Goal: Task Accomplishment & Management: Manage account settings

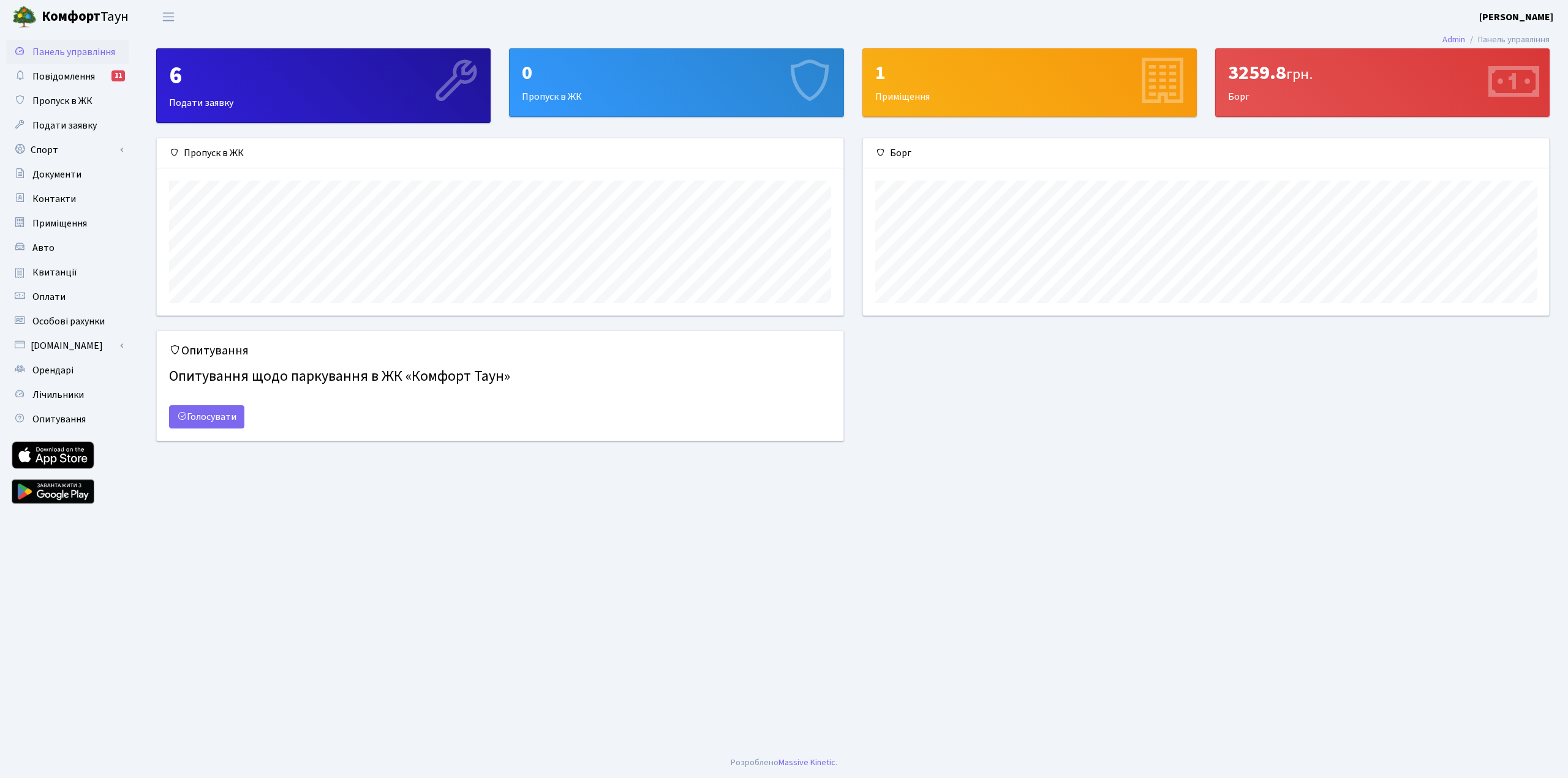
scroll to position [177, 686]
click at [1234, 523] on main "Admin Панель управління 6 Подати заявку 0 Пропуск в ЖК 1 Приміщення 3259.8 грн.…" at bounding box center [853, 391] width 1430 height 714
drag, startPoint x: 1499, startPoint y: 153, endPoint x: 1165, endPoint y: 374, distance: 400.5
click at [1164, 374] on div "Опитування Опитування щодо паркування в ЖК «Комфорт Таун» Голосувати" at bounding box center [853, 393] width 1412 height 126
drag, startPoint x: 1127, startPoint y: 153, endPoint x: 873, endPoint y: 420, distance: 368.5
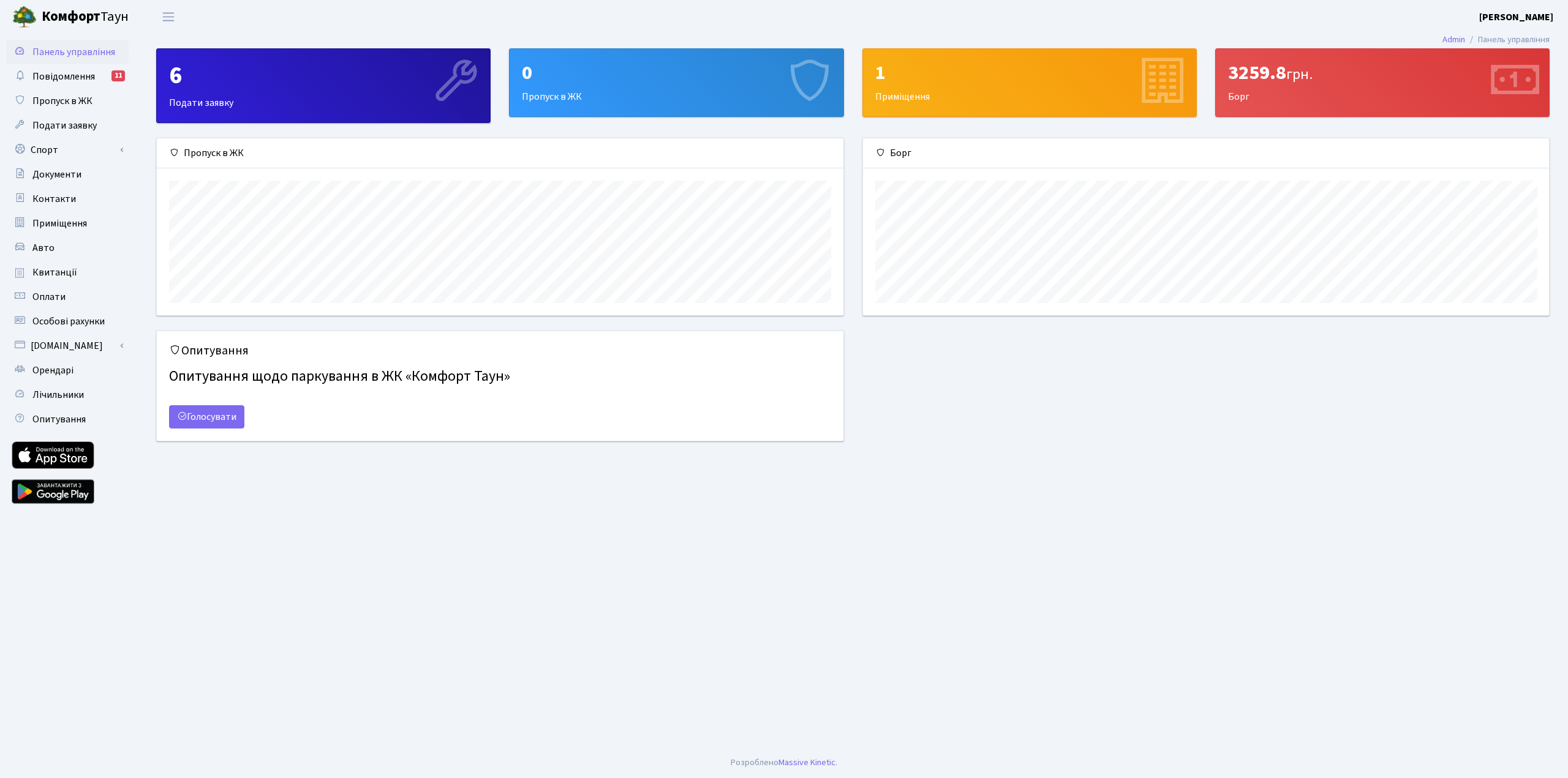
click at [873, 420] on div "Опитування Опитування щодо паркування в ЖК «Комфорт Таун» Голосувати" at bounding box center [853, 393] width 1412 height 126
click at [224, 414] on link "Голосувати" at bounding box center [206, 417] width 75 height 23
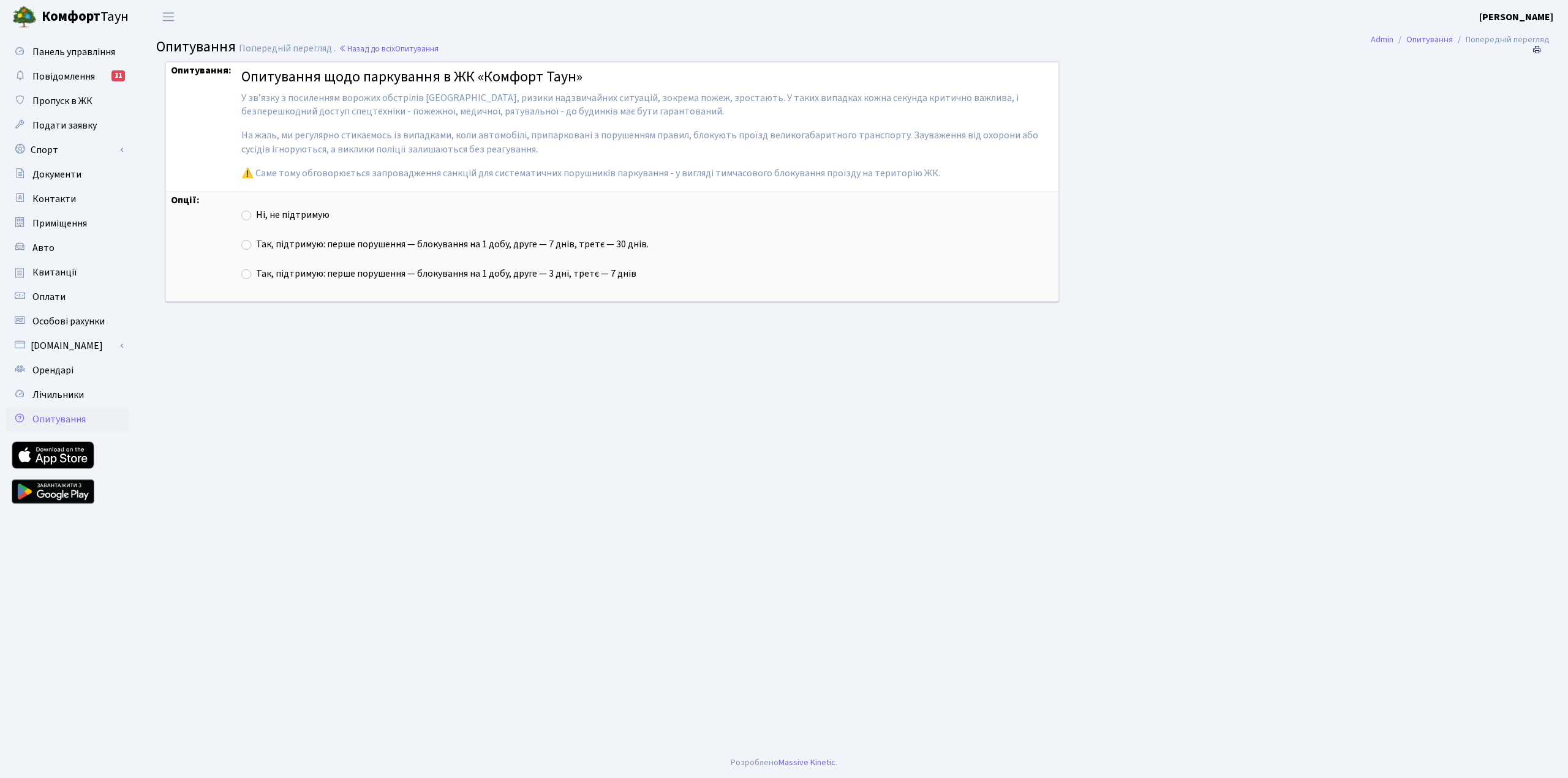
drag, startPoint x: 247, startPoint y: 240, endPoint x: 237, endPoint y: 241, distance: 10.0
click at [256, 240] on label "Так, підтримую: перше порушення — блокування на 1 добу, друге — 7 днів, третє —…" at bounding box center [452, 244] width 393 height 14
click at [256, 240] on input "Так, підтримую: перше порушення — блокування на 1 добу, друге — 7 днів, третє —…" at bounding box center [260, 241] width 8 height 8
radio input "true"
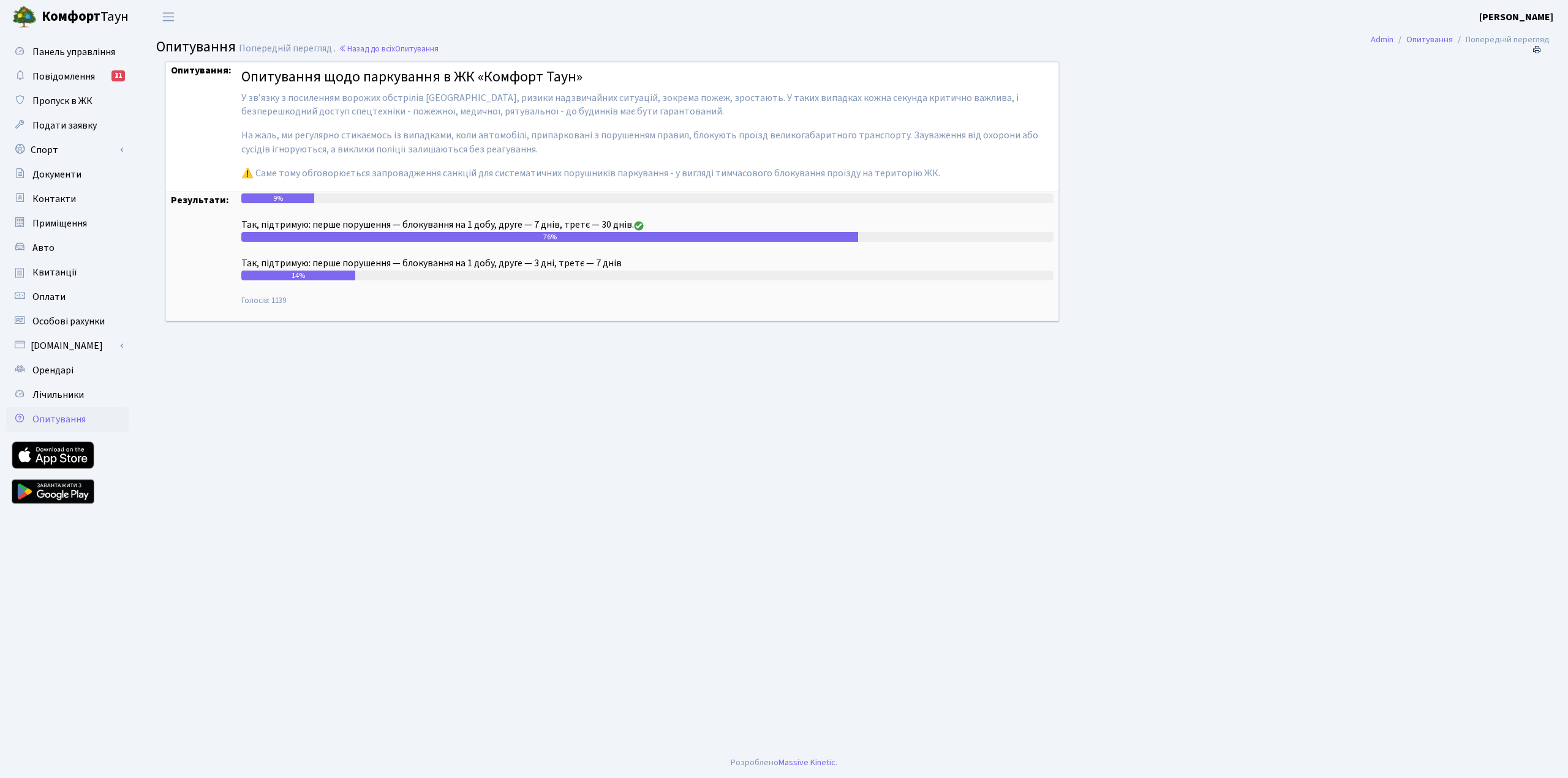
click at [65, 13] on b "Комфорт" at bounding box center [71, 16] width 59 height 20
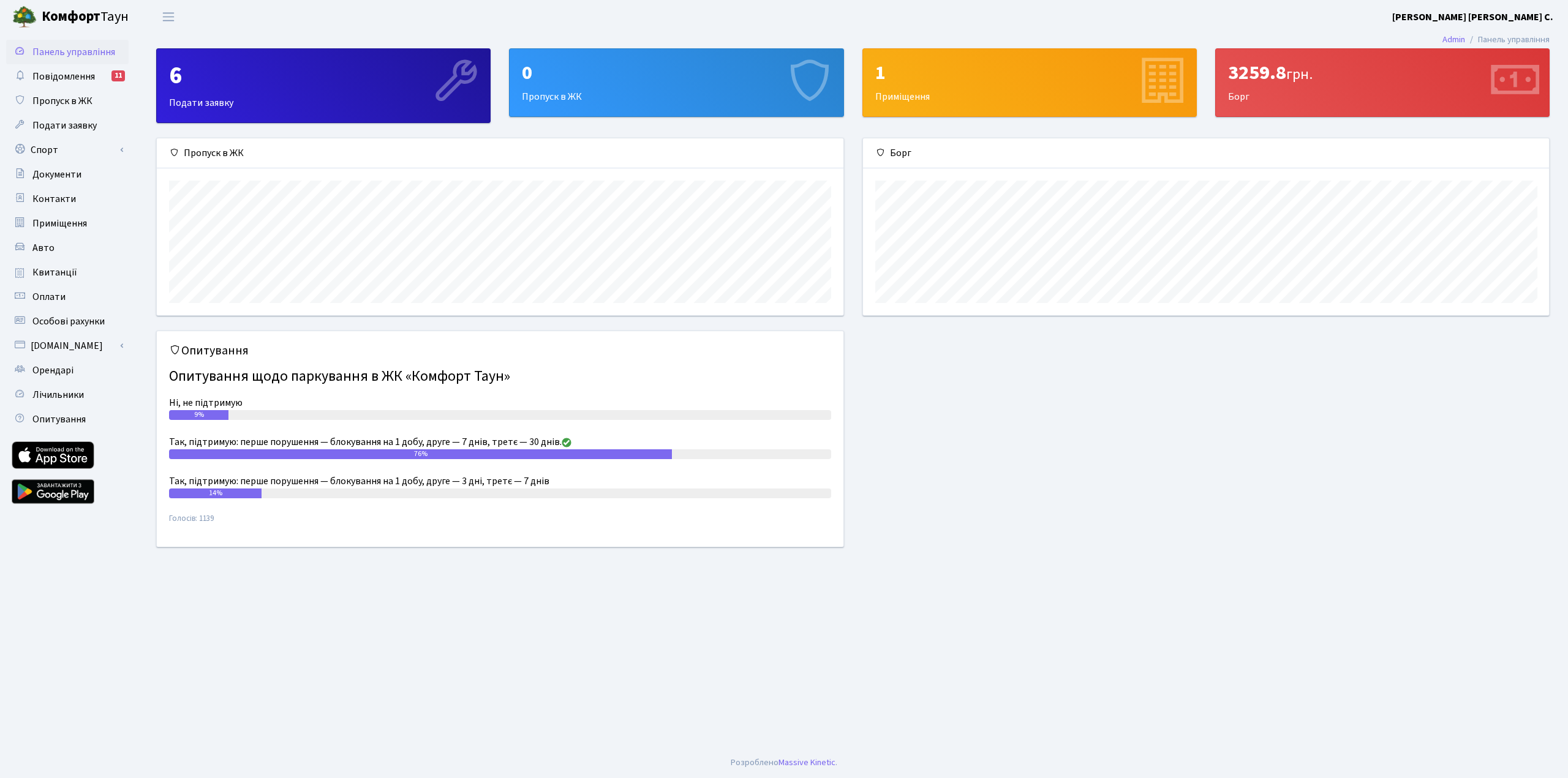
scroll to position [177, 686]
click at [71, 74] on span "Повідомлення" at bounding box center [64, 76] width 62 height 14
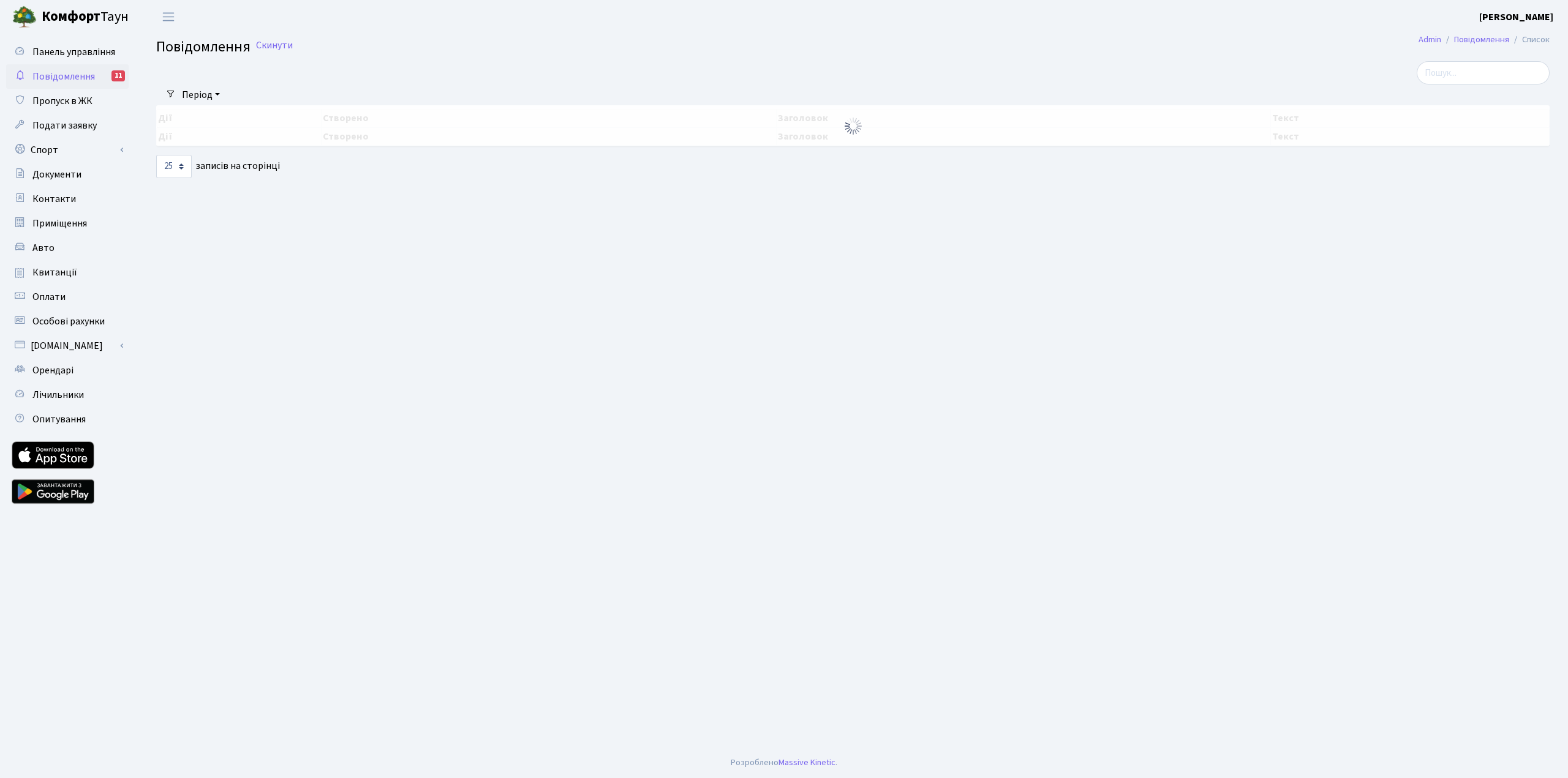
select select "25"
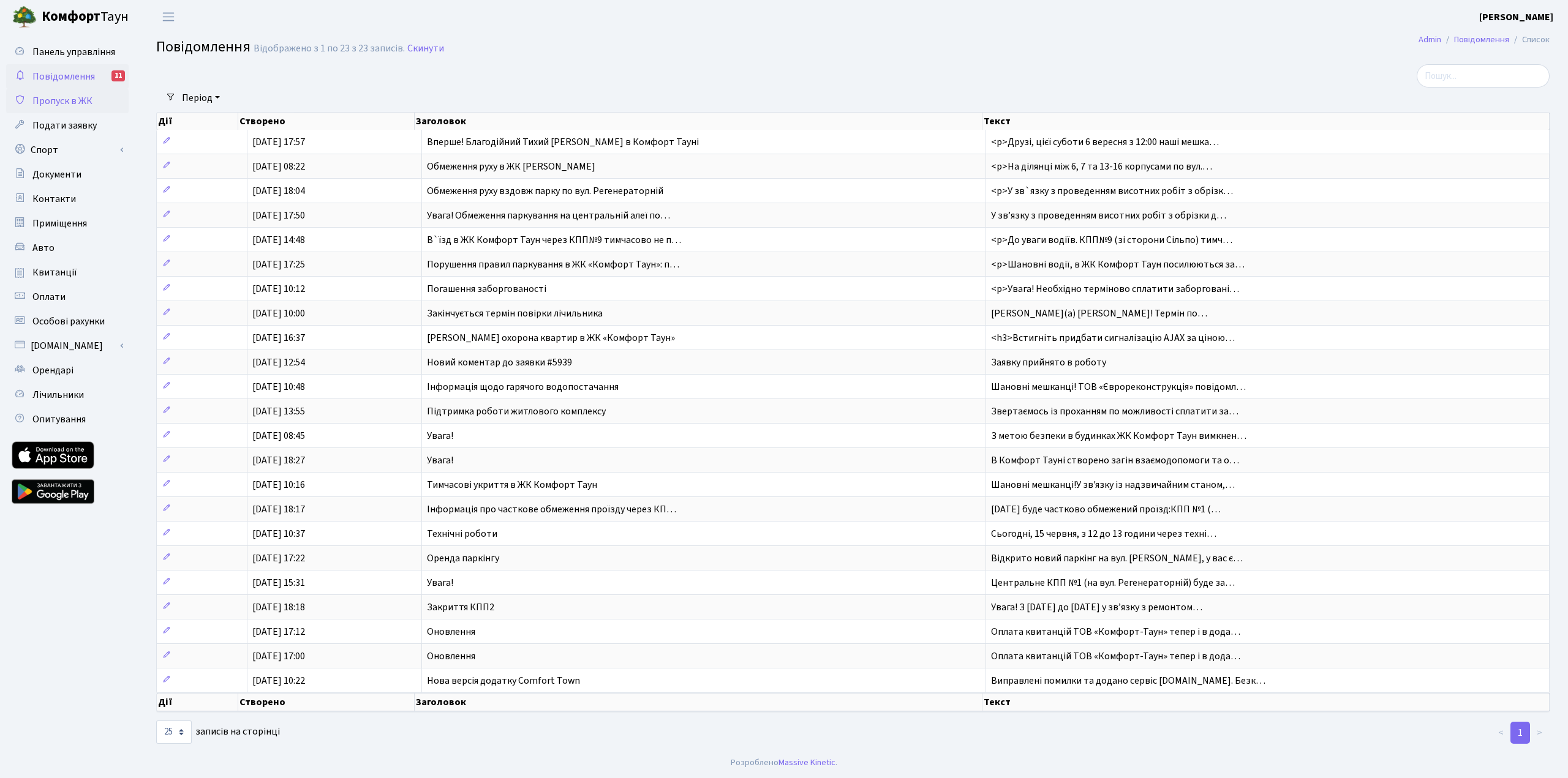
click at [72, 105] on span "Пропуск в ЖК" at bounding box center [62, 101] width 60 height 14
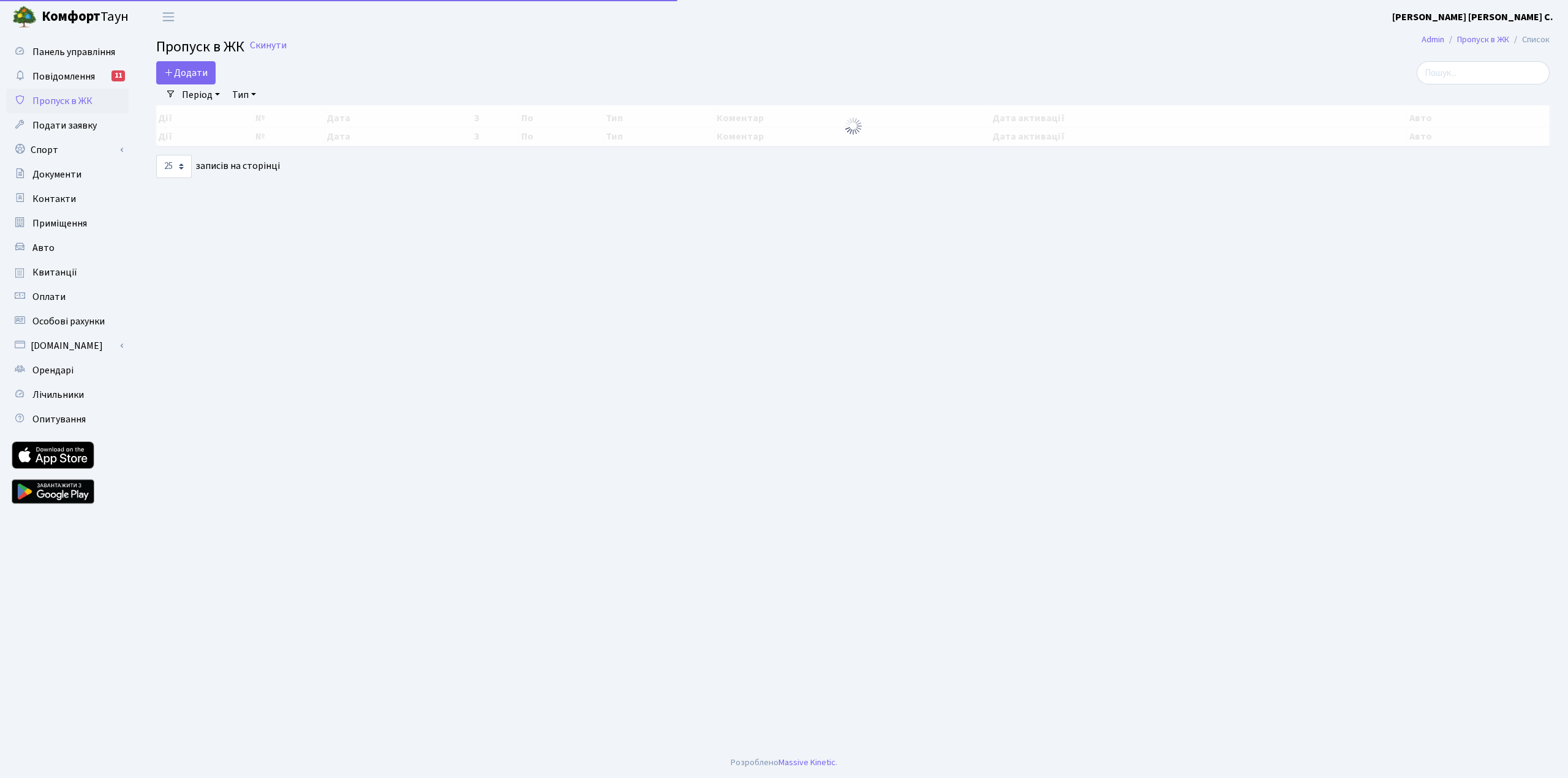
select select "25"
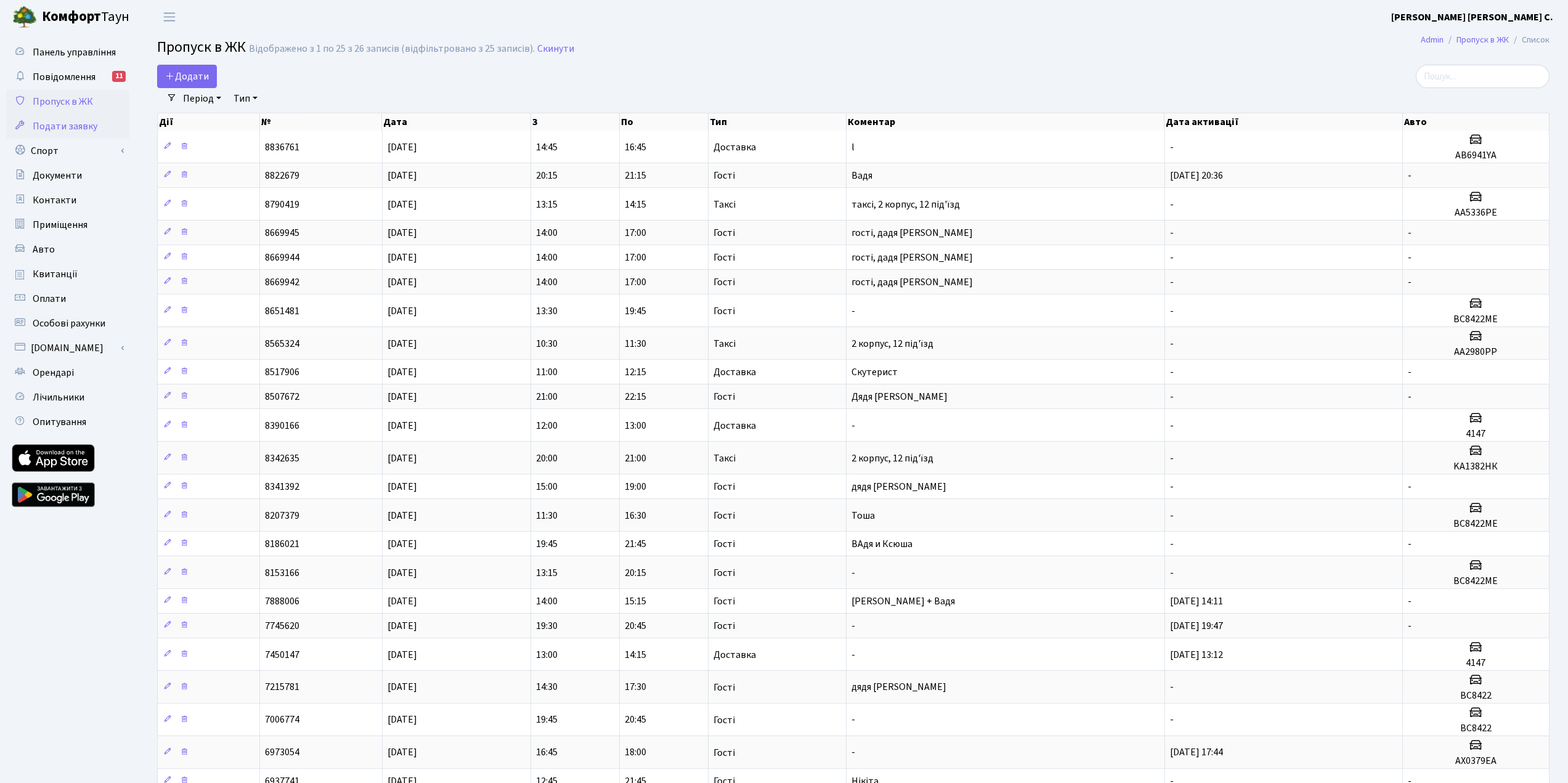
click at [65, 128] on span "Подати заявку" at bounding box center [65, 127] width 65 height 14
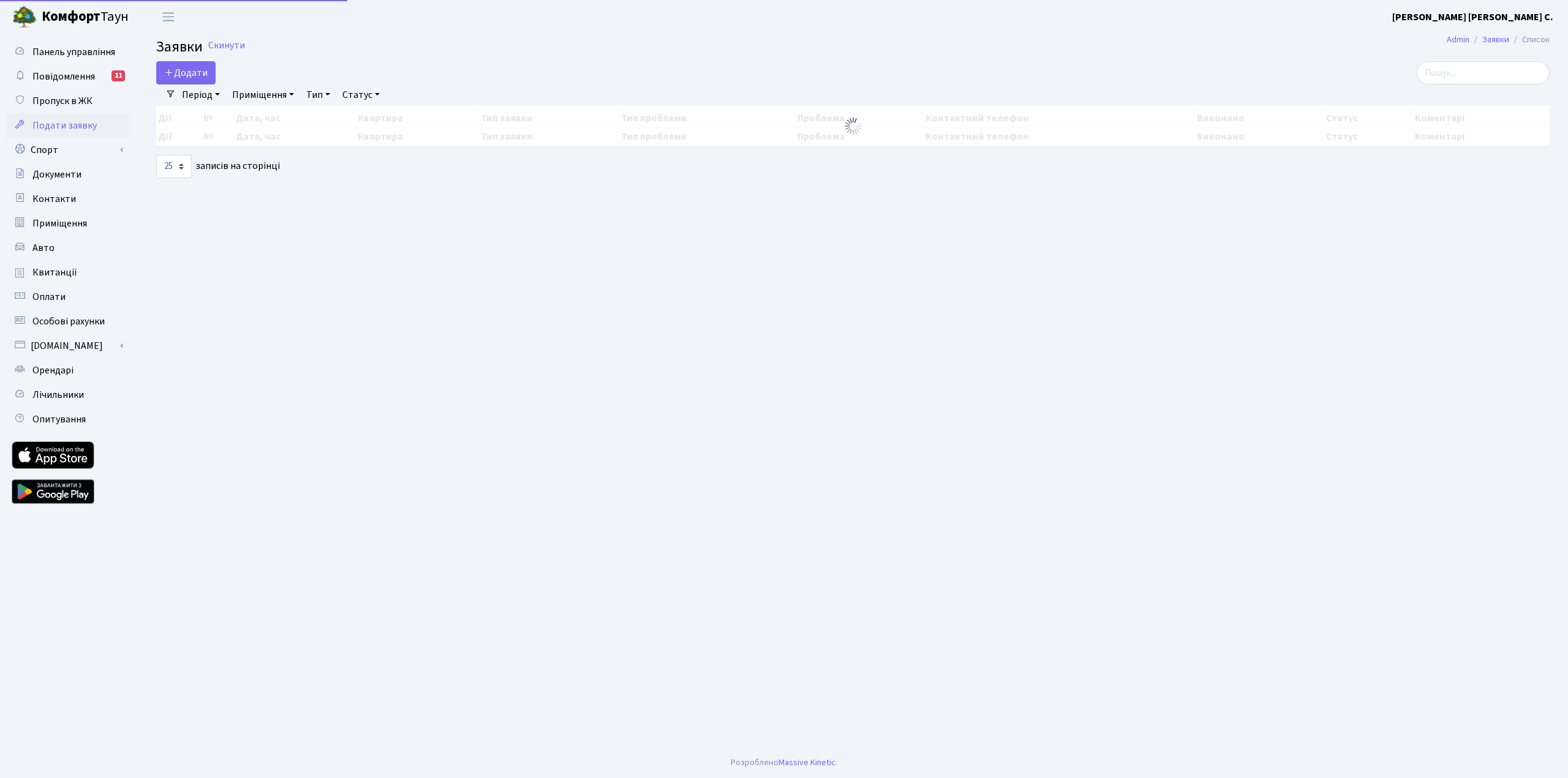
select select "25"
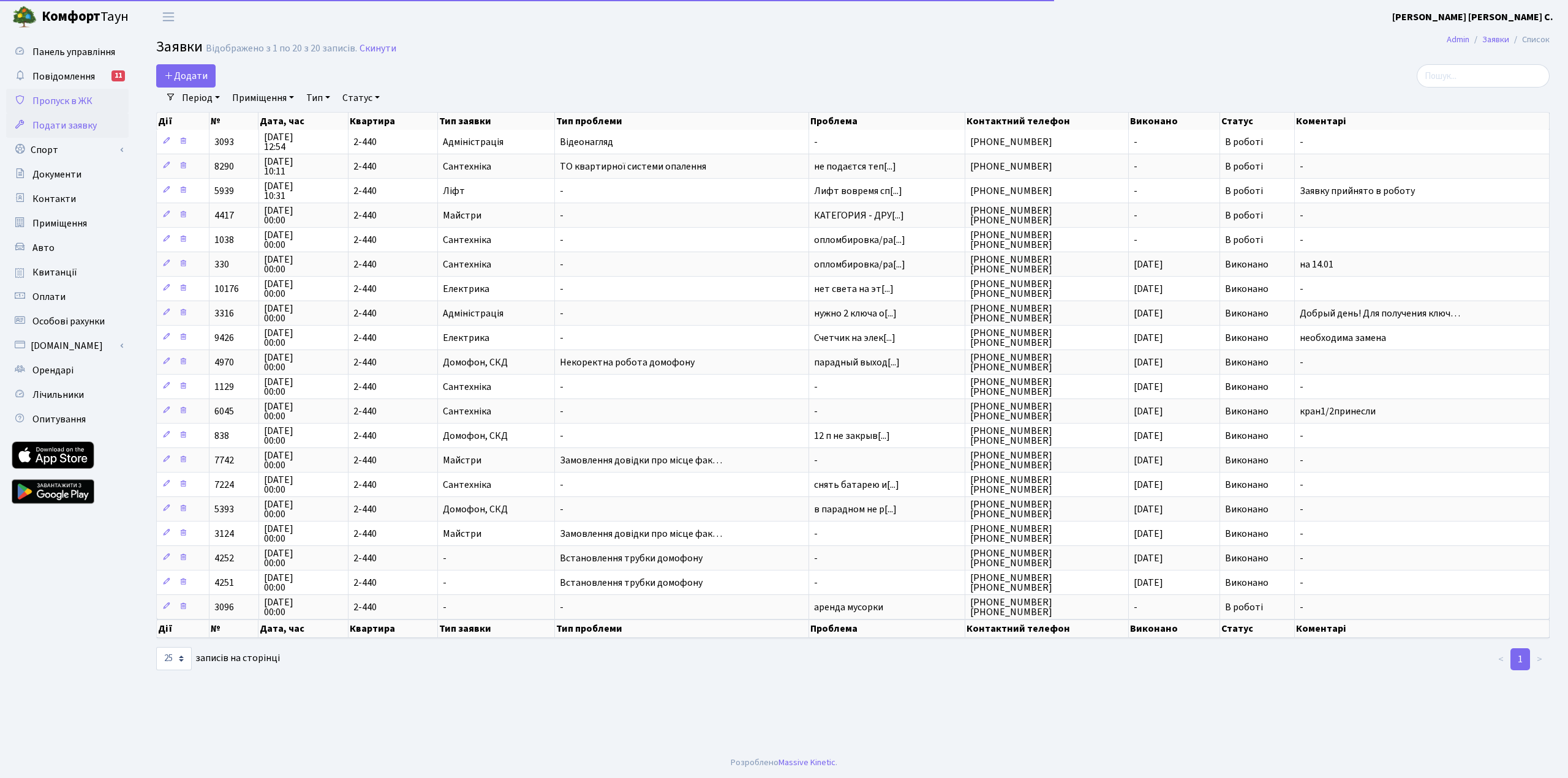
click at [64, 101] on span "Пропуск в ЖК" at bounding box center [62, 101] width 60 height 14
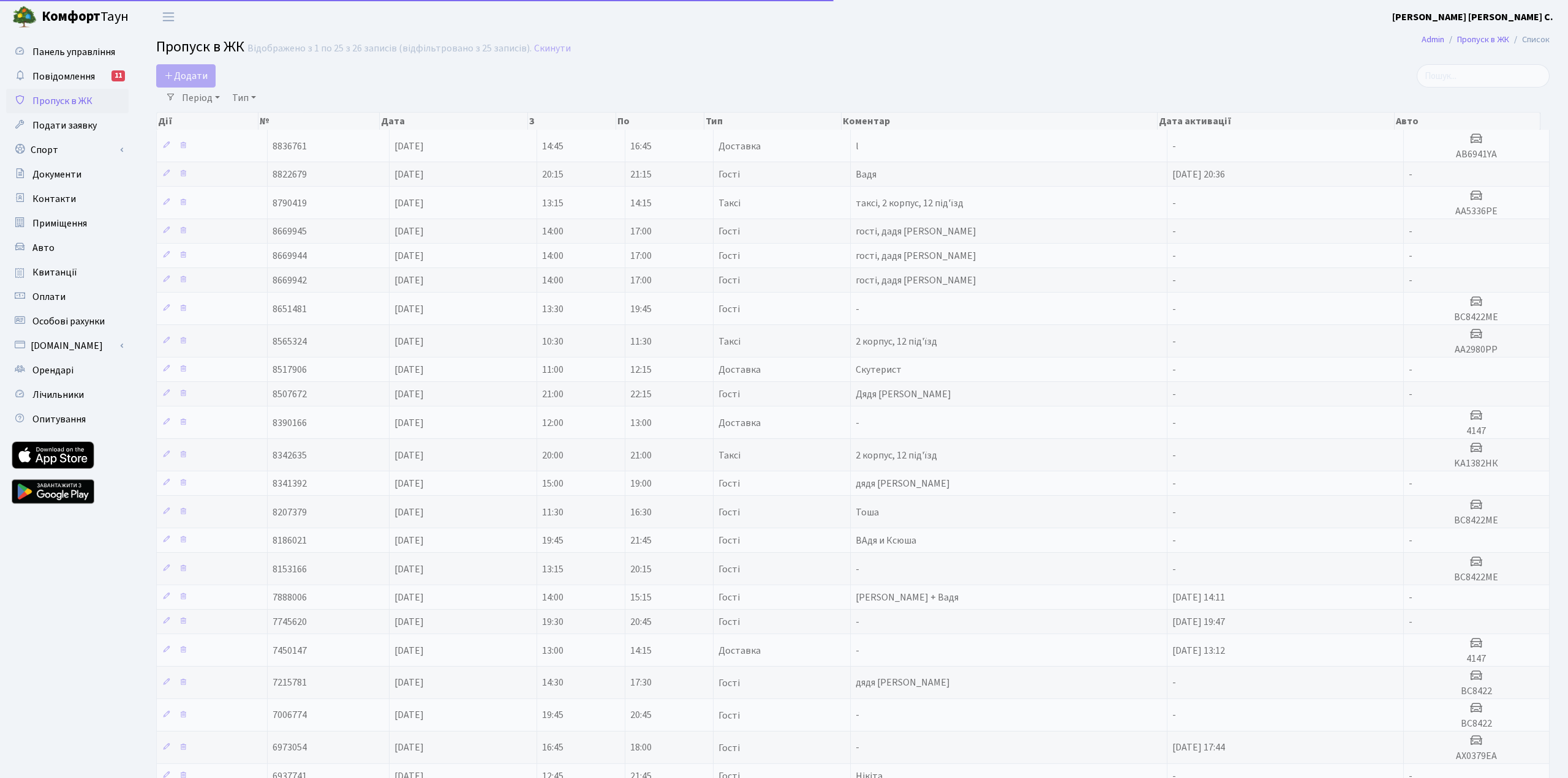
select select "25"
